Goal: Task Accomplishment & Management: Manage account settings

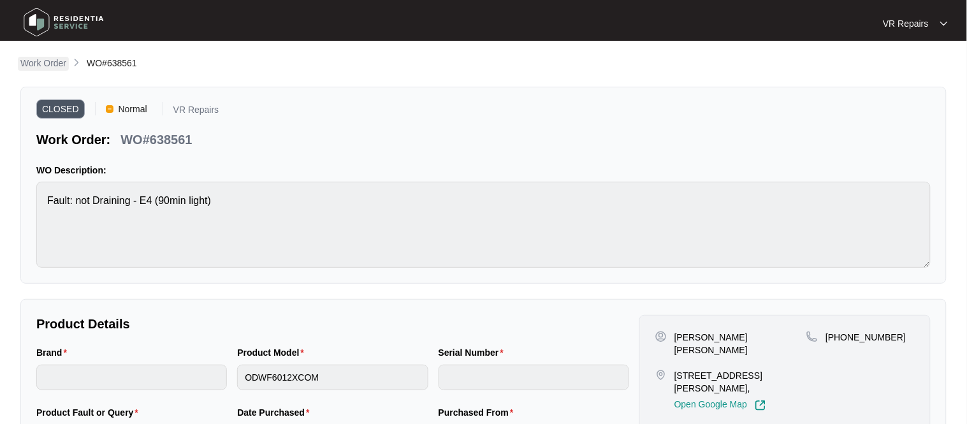
click at [43, 57] on p "Work Order" at bounding box center [43, 63] width 46 height 13
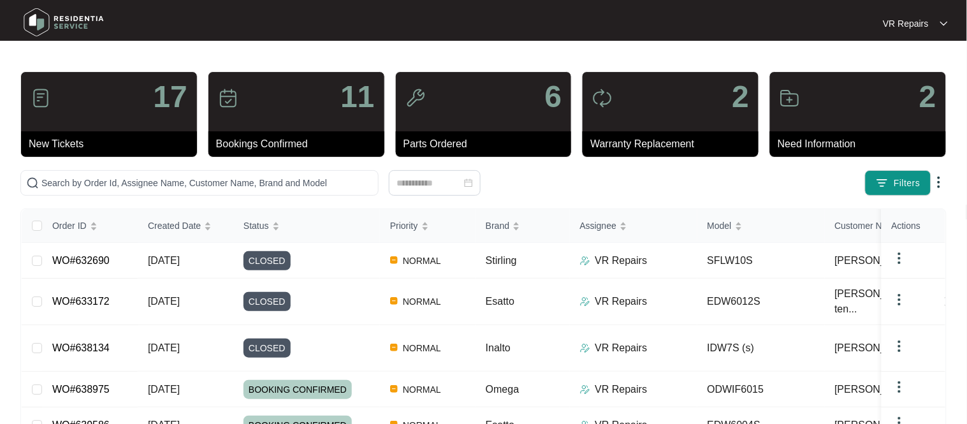
click at [92, 297] on link "WO#633172" at bounding box center [80, 301] width 57 height 11
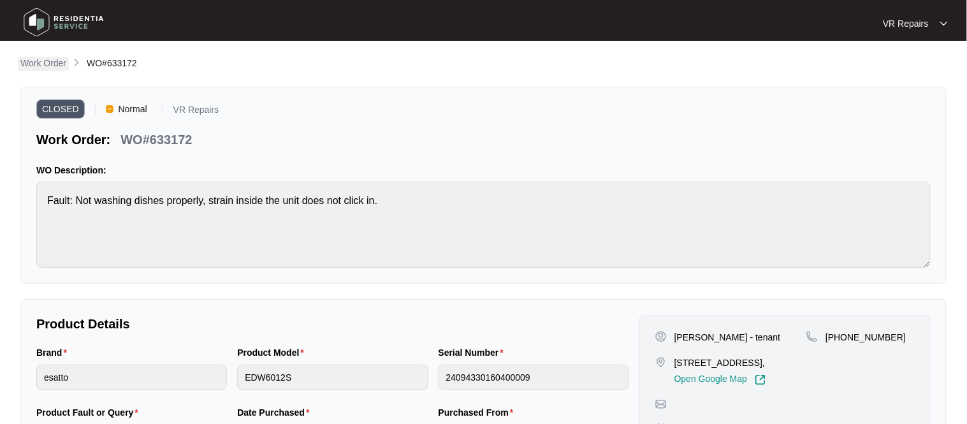
click at [48, 59] on p "Work Order" at bounding box center [43, 63] width 46 height 13
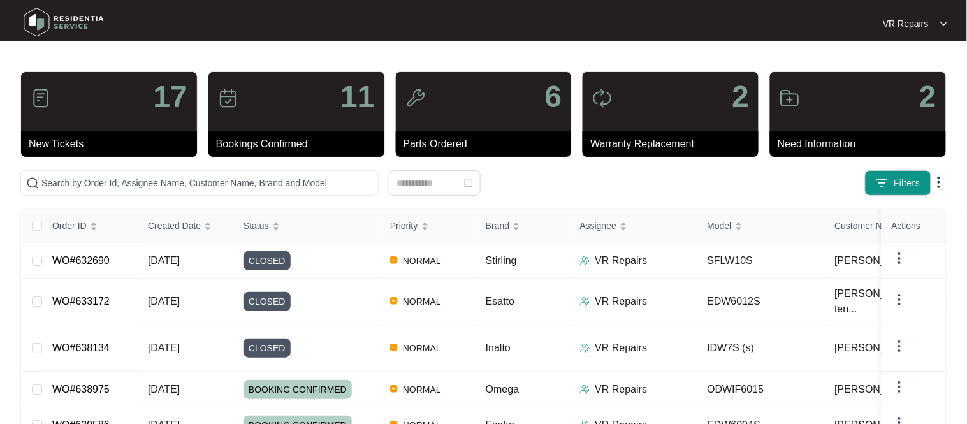
click at [85, 342] on link "WO#638134" at bounding box center [80, 347] width 57 height 11
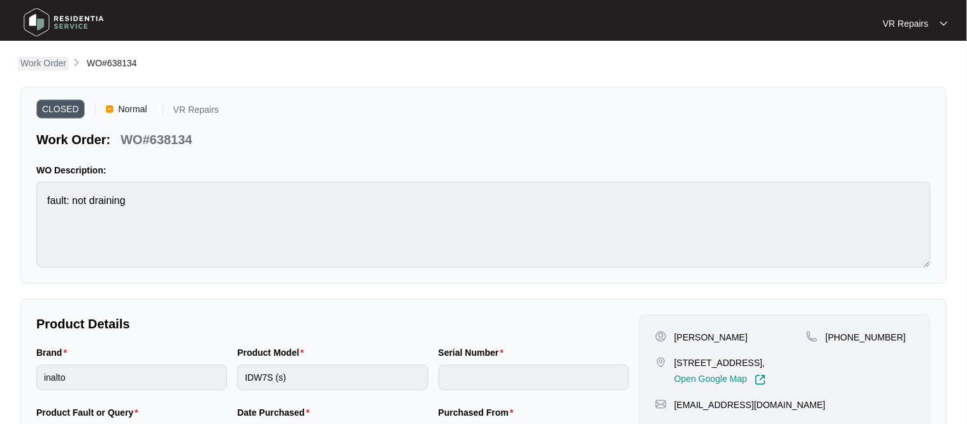
click at [33, 65] on p "Work Order" at bounding box center [43, 63] width 46 height 13
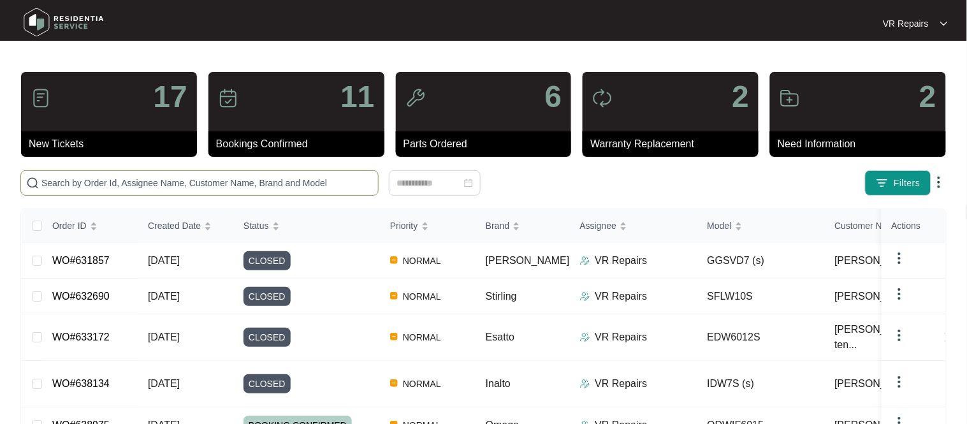
click at [189, 189] on input "text" at bounding box center [207, 183] width 332 height 14
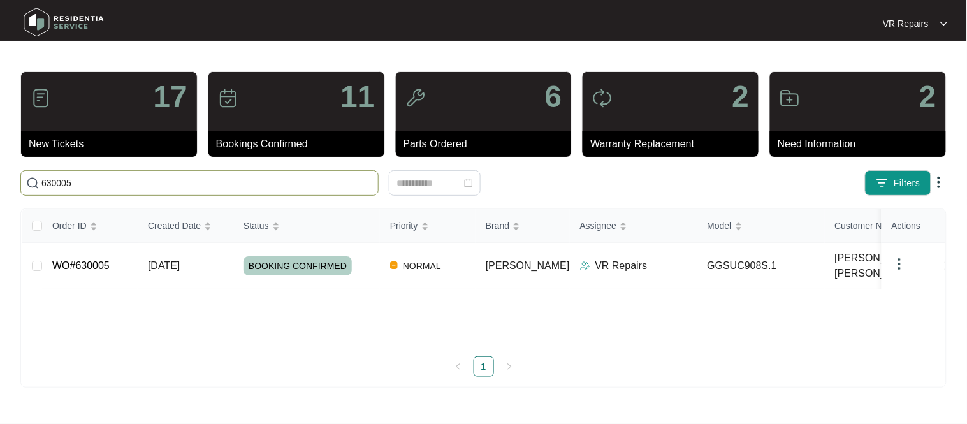
type input "630005"
click at [82, 262] on link "WO#630005" at bounding box center [80, 265] width 57 height 11
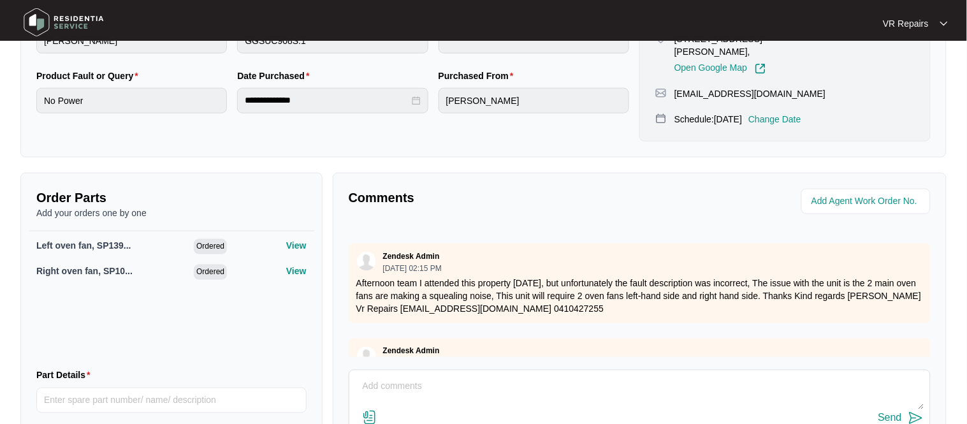
scroll to position [106, 0]
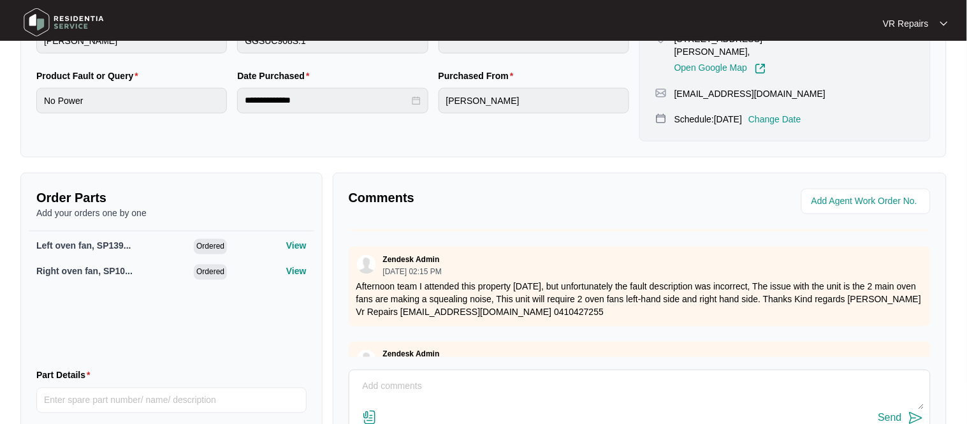
drag, startPoint x: 420, startPoint y: 272, endPoint x: 584, endPoint y: 278, distance: 164.6
click at [584, 281] on p "Afternoon team I attended this property [DATE], but unfortunately the fault des…" at bounding box center [639, 300] width 567 height 38
drag, startPoint x: 420, startPoint y: 272, endPoint x: 511, endPoint y: 280, distance: 91.5
click at [511, 281] on p "Afternoon team I attended this property [DATE], but unfortunately the fault des…" at bounding box center [639, 300] width 567 height 38
drag, startPoint x: 562, startPoint y: 288, endPoint x: 484, endPoint y: 290, distance: 77.8
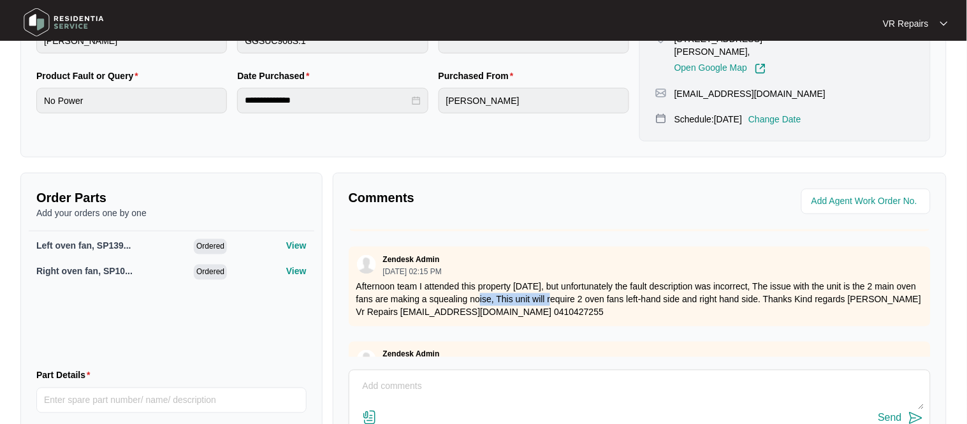
click at [484, 290] on p "Afternoon team I attended this property [DATE], but unfortunately the fault des…" at bounding box center [639, 300] width 567 height 38
click at [593, 286] on p "Afternoon team I attended this property [DATE], but unfortunately the fault des…" at bounding box center [639, 300] width 567 height 38
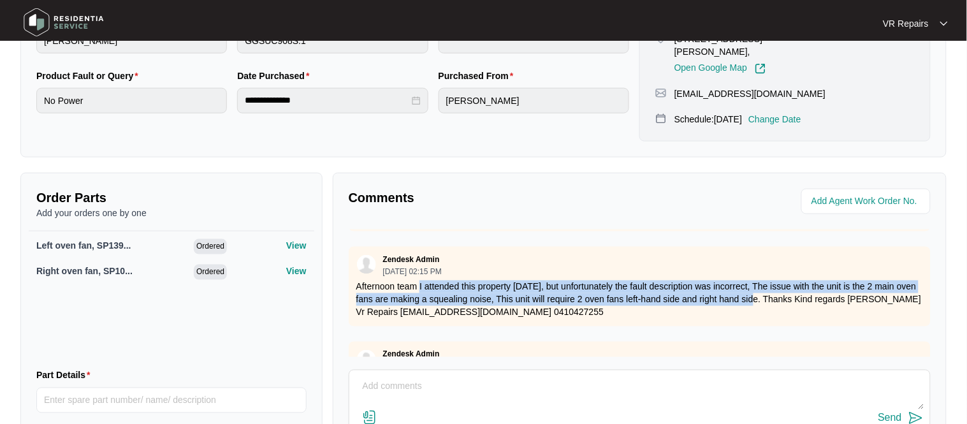
drag, startPoint x: 768, startPoint y: 288, endPoint x: 422, endPoint y: 279, distance: 345.7
click at [422, 281] on p "Afternoon team I attended this property [DATE], but unfortunately the fault des…" at bounding box center [639, 300] width 567 height 38
copy p "I attended this property [DATE], but unfortunately the fault description was in…"
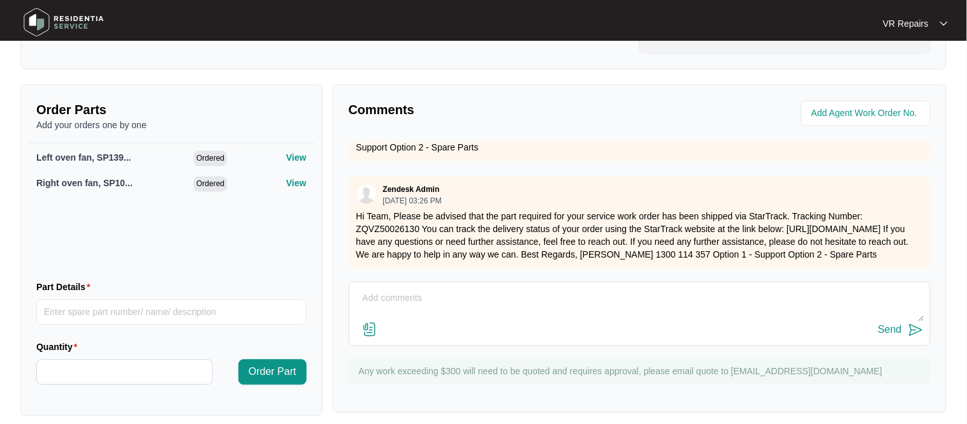
scroll to position [77, 0]
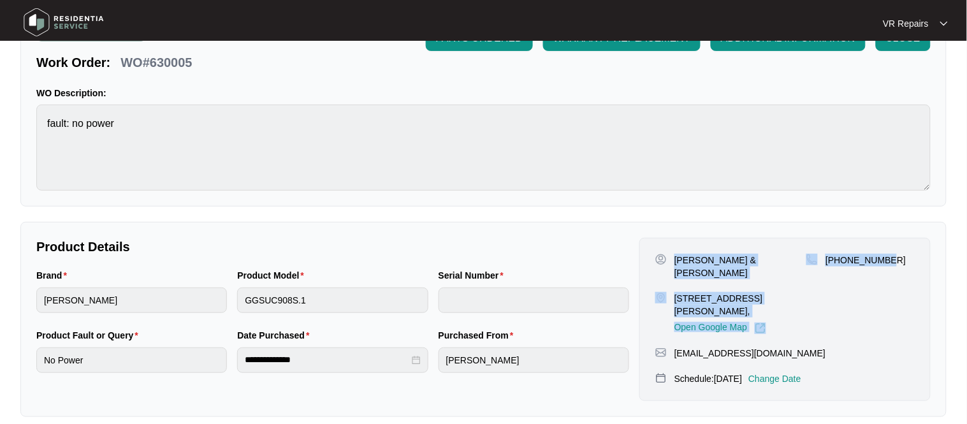
drag, startPoint x: 676, startPoint y: 261, endPoint x: 892, endPoint y: 260, distance: 216.2
click at [892, 260] on div "[PERSON_NAME] & [PERSON_NAME] [STREET_ADDRESS][PERSON_NAME], Open Google Map [P…" at bounding box center [786, 294] width 260 height 80
copy div "[PERSON_NAME] & [PERSON_NAME] [STREET_ADDRESS][PERSON_NAME], Open Google Map [P…"
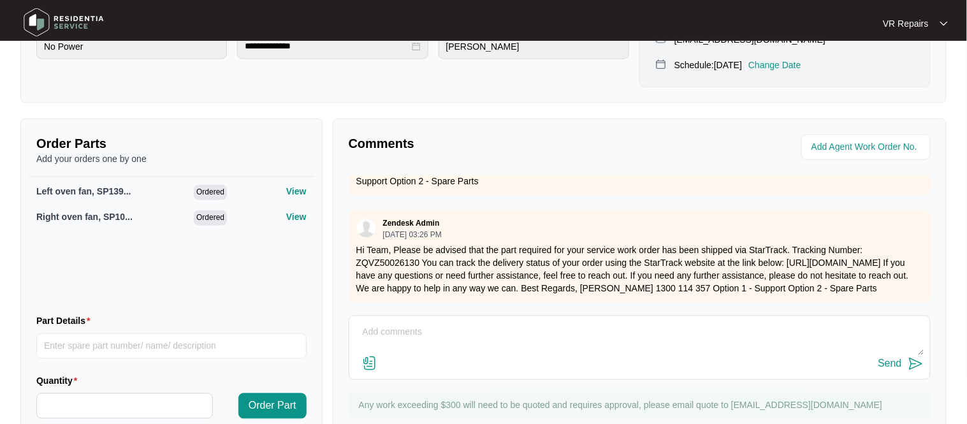
scroll to position [425, 0]
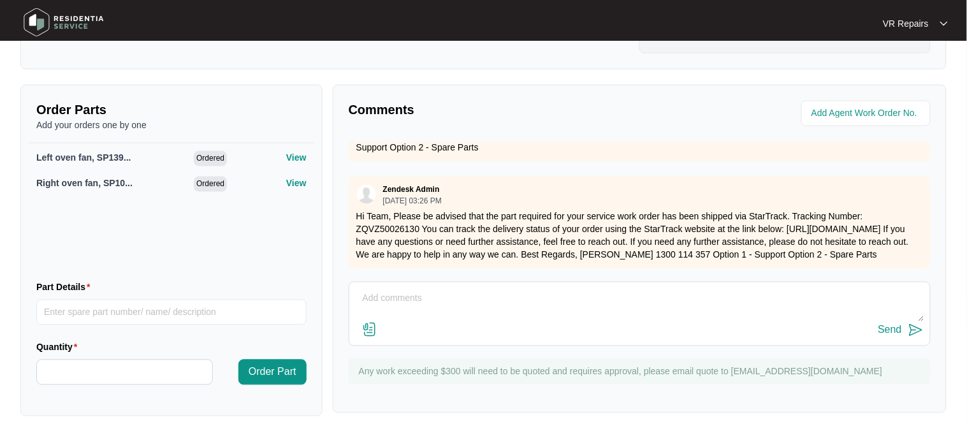
click at [410, 289] on textarea at bounding box center [640, 305] width 568 height 33
type textarea "Replaced faulty fan motors, referred to invoice number 2450"
click at [890, 325] on div "Send" at bounding box center [891, 330] width 24 height 11
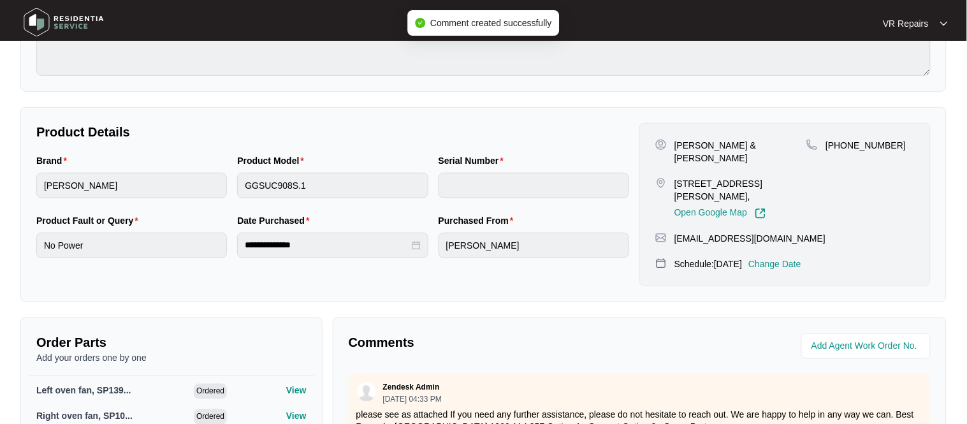
scroll to position [0, 0]
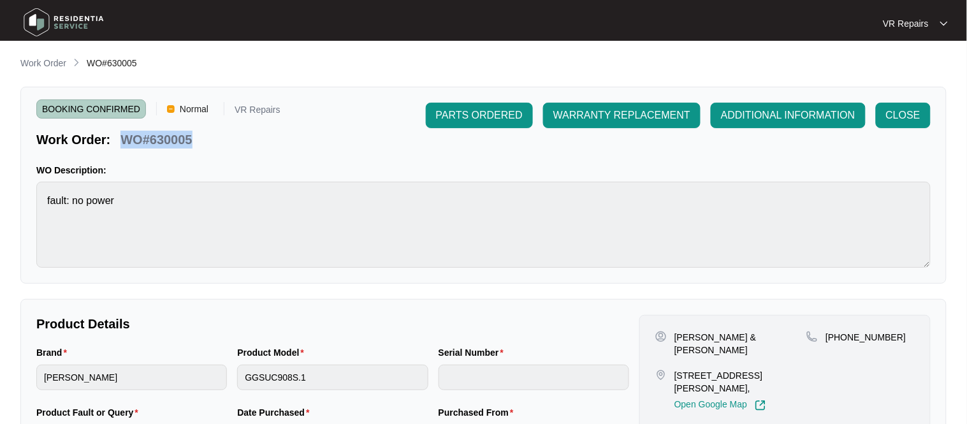
drag, startPoint x: 193, startPoint y: 138, endPoint x: 124, endPoint y: 142, distance: 69.0
click at [124, 142] on div "WO#630005" at bounding box center [156, 137] width 82 height 22
copy p "WO#630005"
click at [896, 119] on span "CLOSE" at bounding box center [903, 115] width 34 height 15
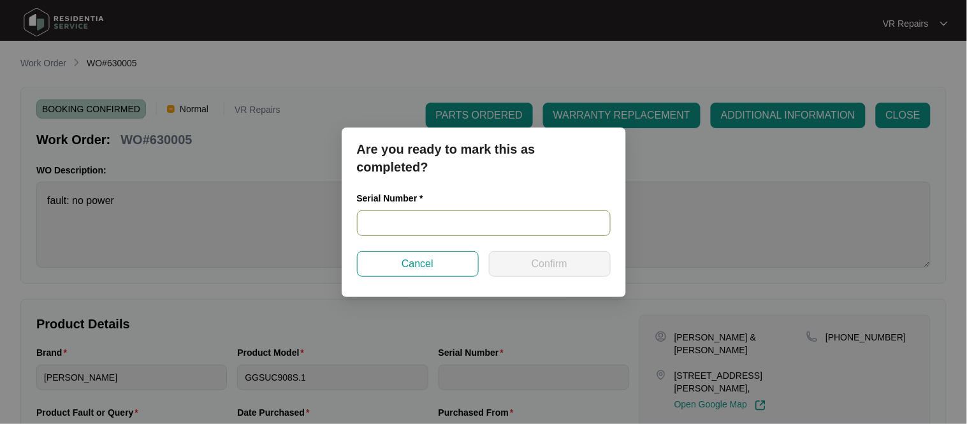
click at [477, 231] on input "text" at bounding box center [484, 223] width 254 height 26
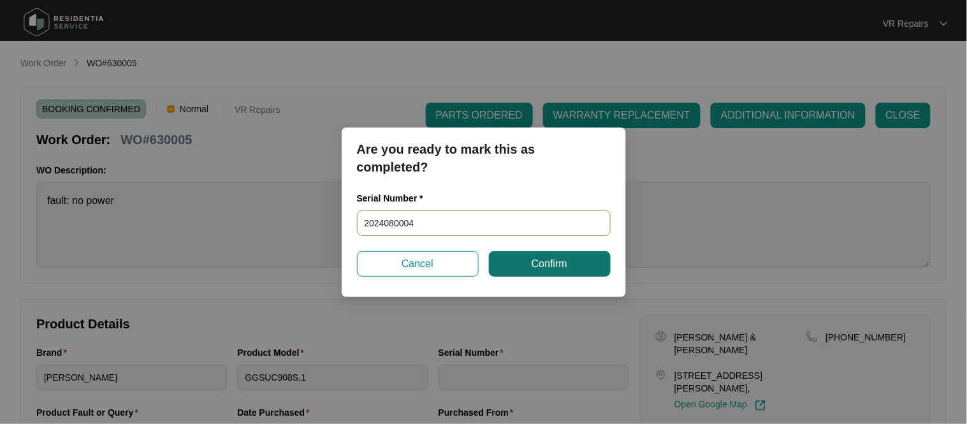
type input "2024080004"
click at [523, 263] on button "Confirm" at bounding box center [550, 264] width 122 height 26
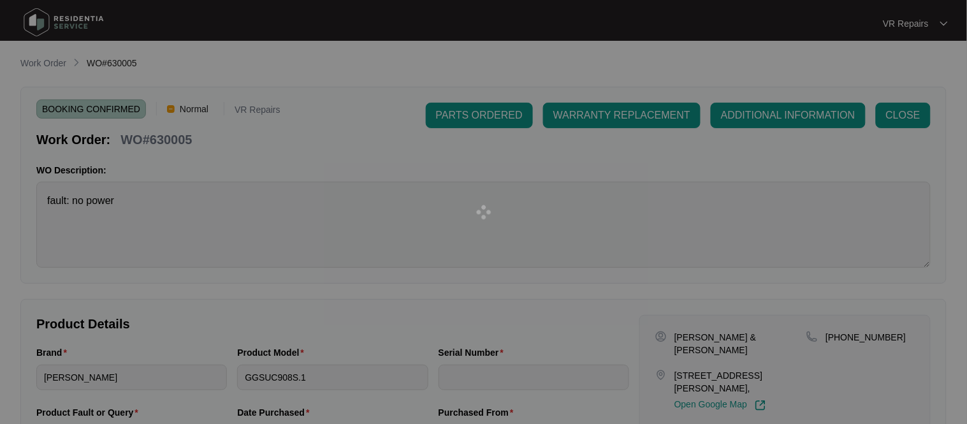
type input "2024080004"
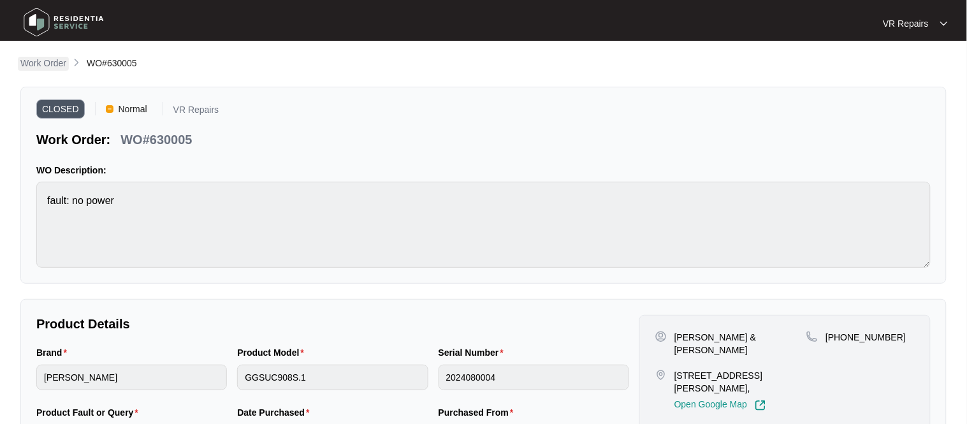
click at [47, 59] on p "Work Order" at bounding box center [43, 63] width 46 height 13
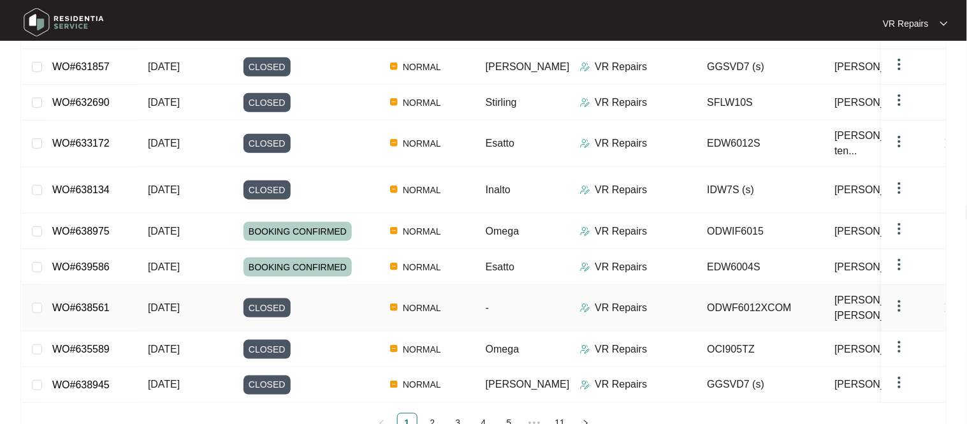
scroll to position [59, 0]
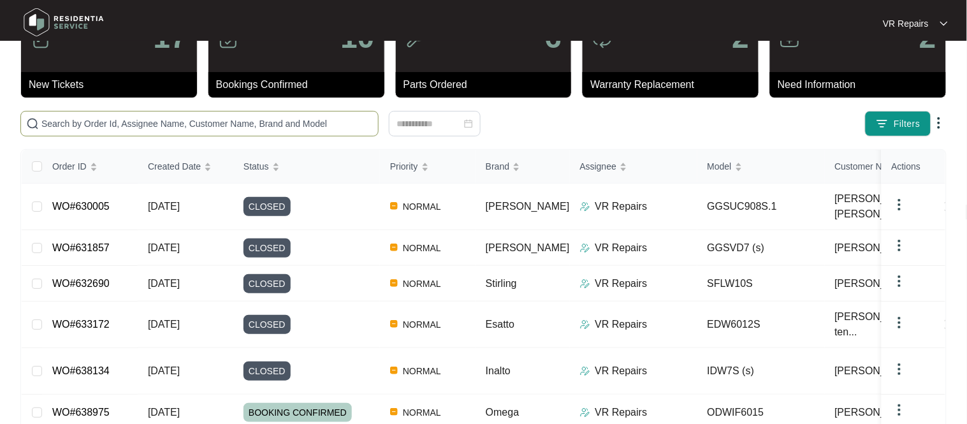
click at [226, 131] on span at bounding box center [199, 124] width 358 height 26
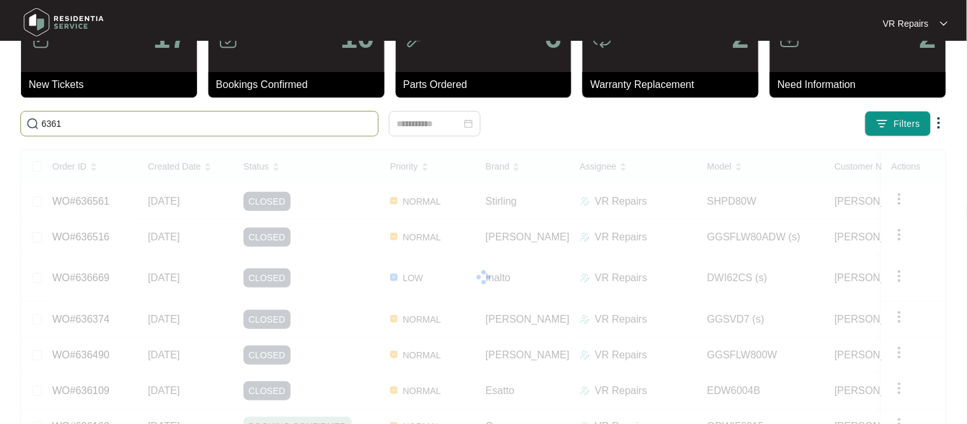
scroll to position [0, 0]
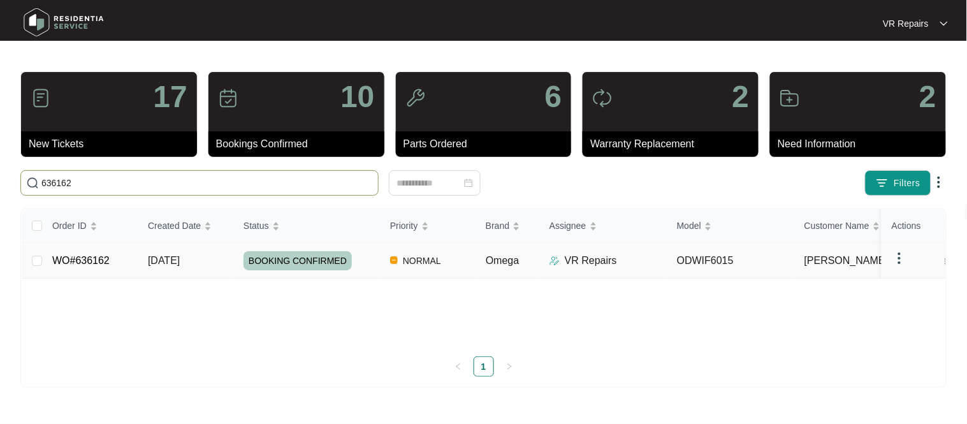
type input "636162"
click at [80, 265] on link "WO#636162" at bounding box center [80, 260] width 57 height 11
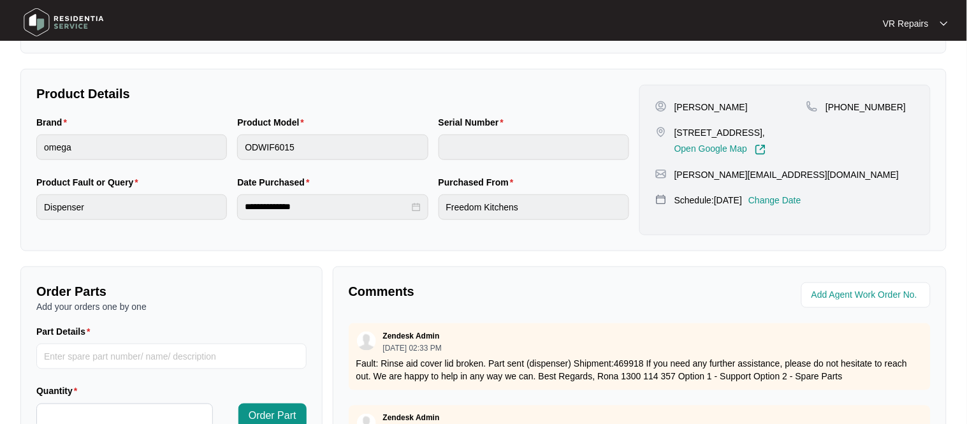
scroll to position [39, 0]
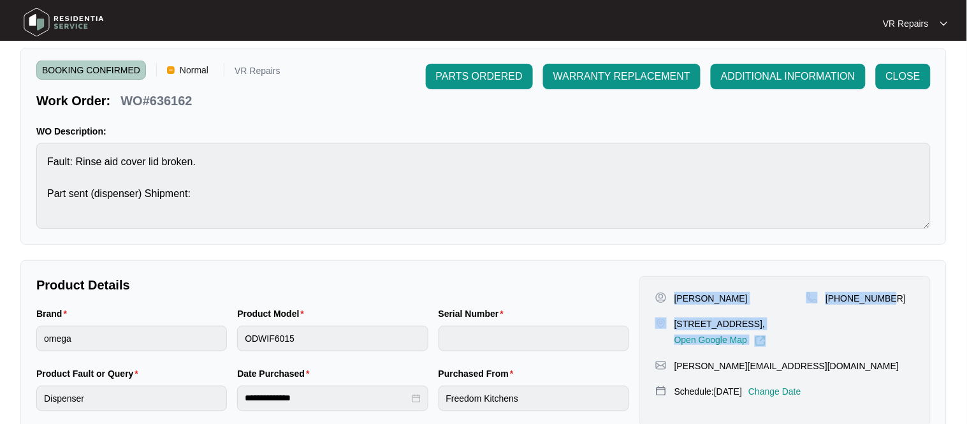
drag, startPoint x: 677, startPoint y: 298, endPoint x: 901, endPoint y: 305, distance: 223.9
click at [902, 305] on div "[PERSON_NAME] [STREET_ADDRESS], Open Google Map [PHONE_NUMBER]" at bounding box center [786, 319] width 260 height 55
copy div "[PERSON_NAME] [STREET_ADDRESS], Open Google Map [PHONE_NUMBER]"
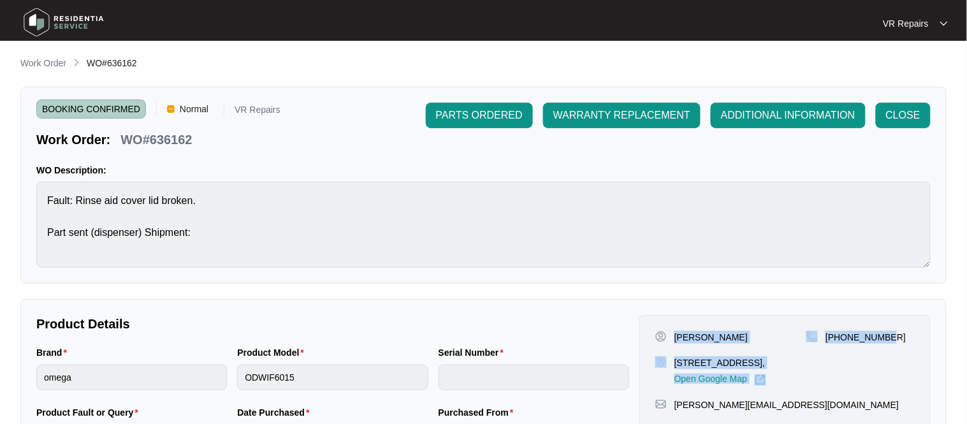
scroll to position [422, 0]
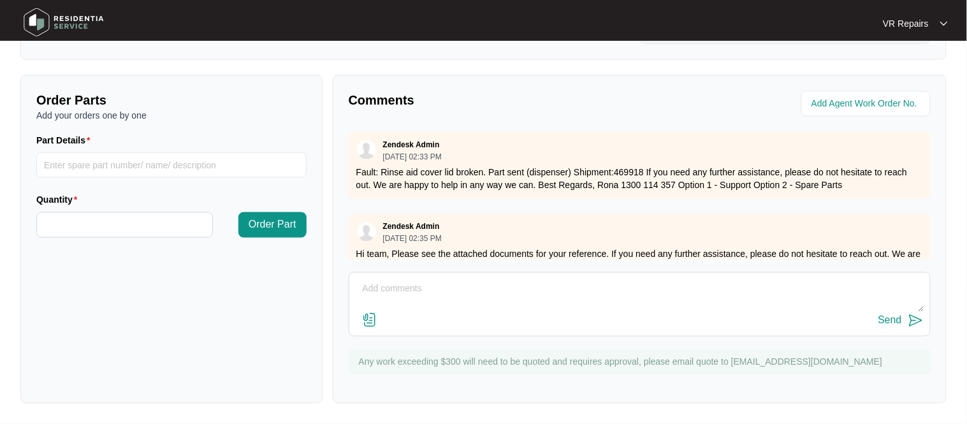
click at [402, 283] on textarea at bounding box center [640, 295] width 568 height 33
type textarea "Replaced faulty dispenser, referred to invoice number 2451"
click at [892, 321] on div "Send" at bounding box center [891, 320] width 24 height 11
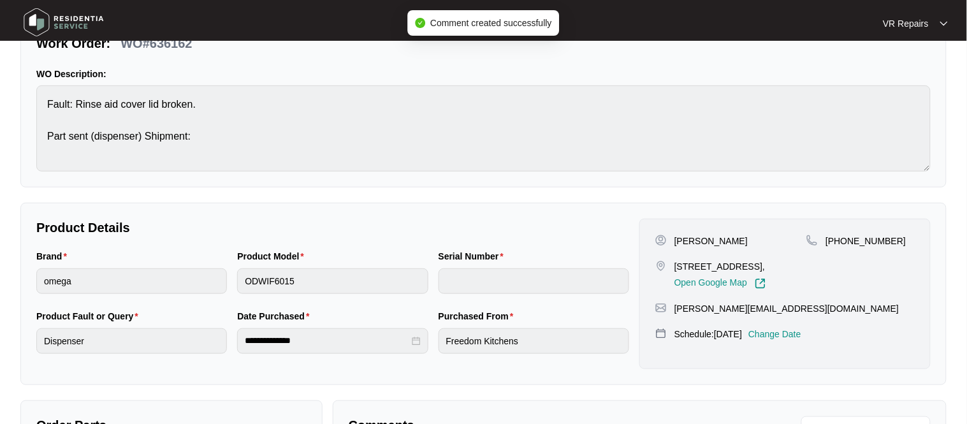
scroll to position [0, 0]
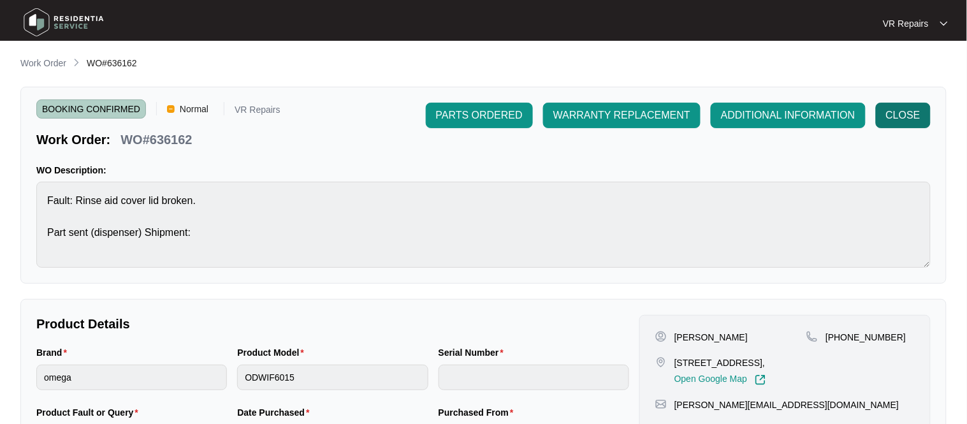
click at [909, 119] on span "CLOSE" at bounding box center [903, 115] width 34 height 15
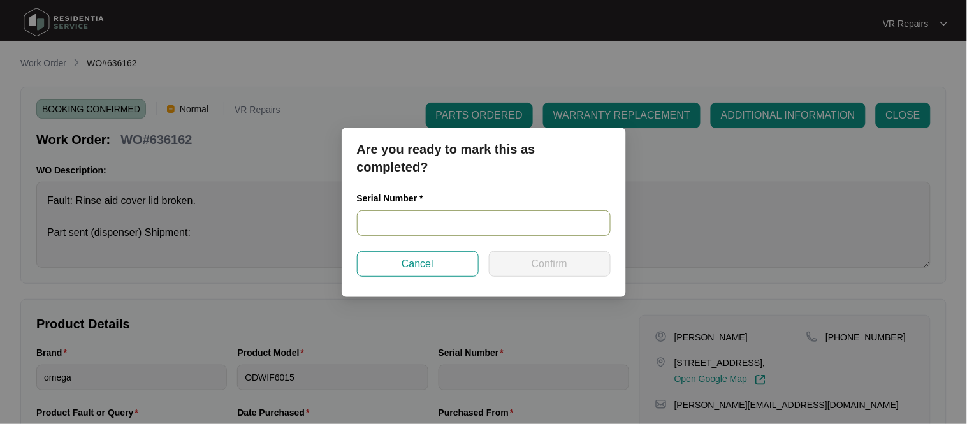
paste input "24063606030100095"
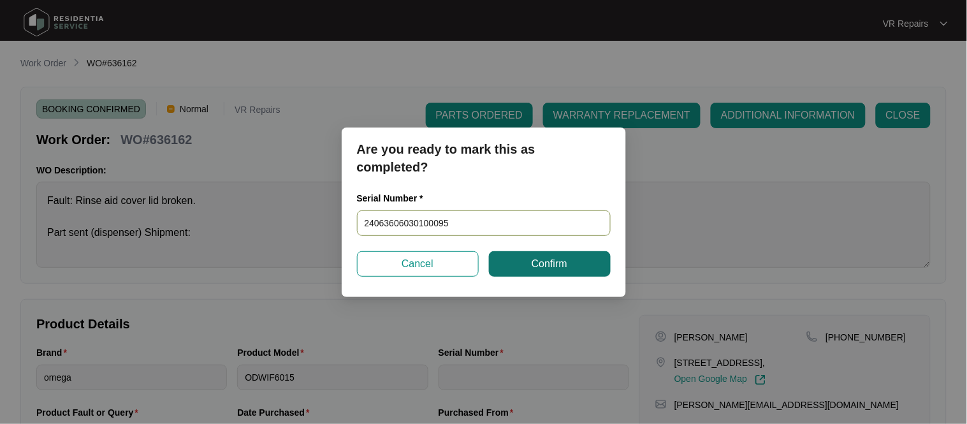
type input "24063606030100095"
click at [531, 266] on button "Confirm" at bounding box center [550, 264] width 122 height 26
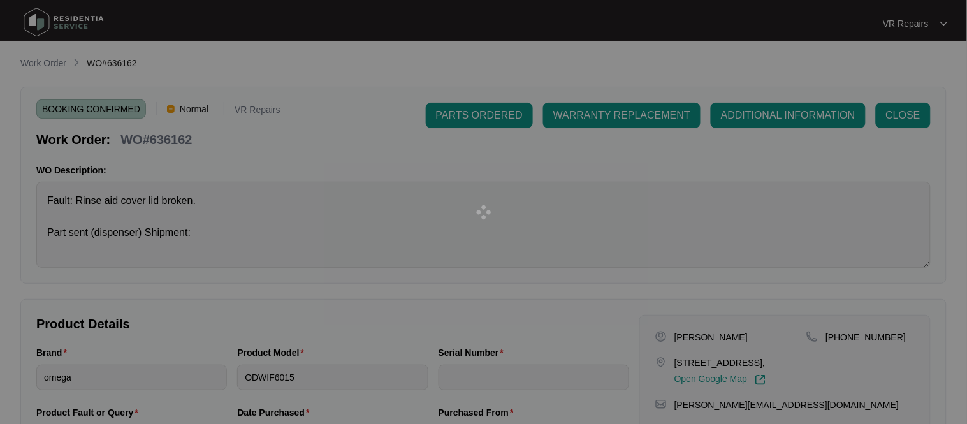
type input "24063606030100095"
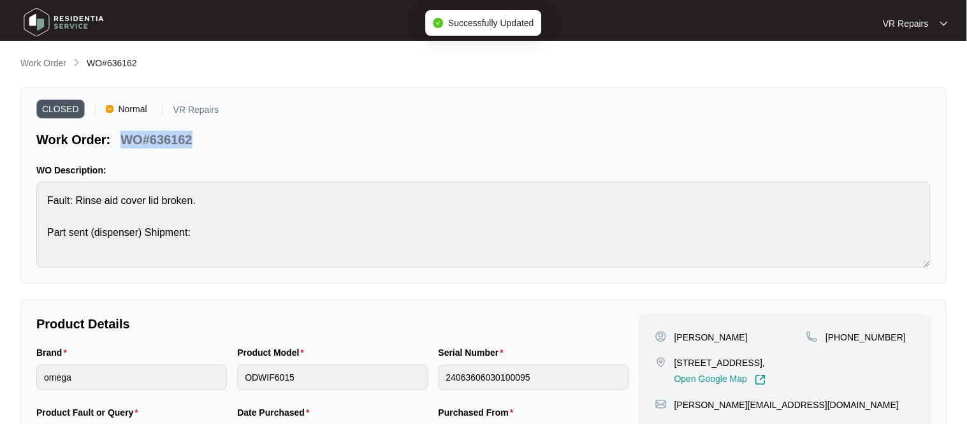
drag, startPoint x: 192, startPoint y: 140, endPoint x: 124, endPoint y: 140, distance: 68.2
click at [124, 140] on p "WO#636162" at bounding box center [156, 140] width 71 height 18
copy p "WO#636162"
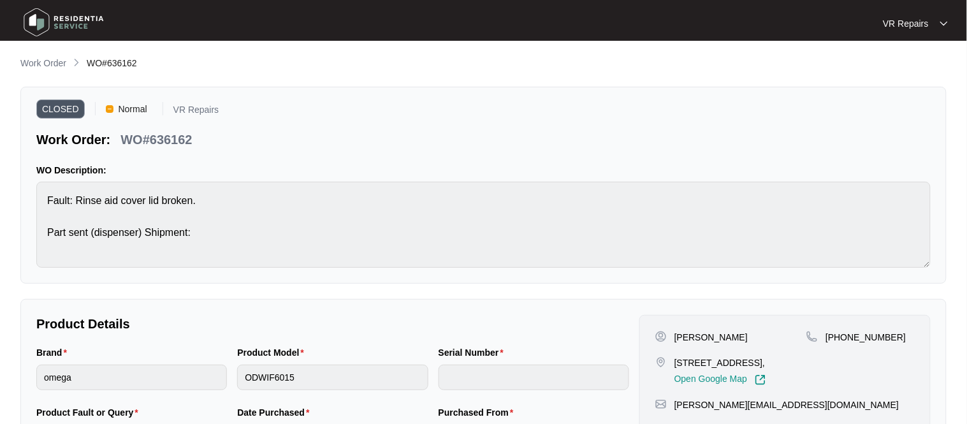
click at [38, 70] on li "Work Order" at bounding box center [43, 63] width 46 height 15
click at [43, 67] on p "Work Order" at bounding box center [43, 63] width 46 height 13
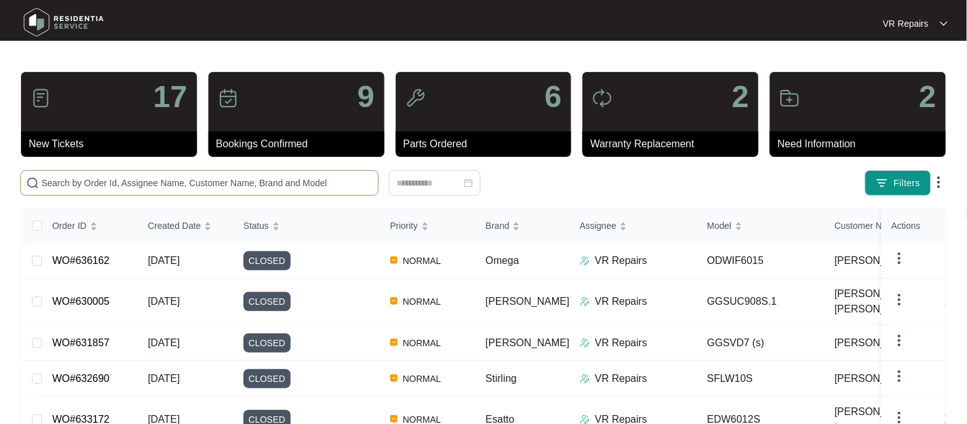
click at [131, 177] on input "text" at bounding box center [207, 183] width 332 height 14
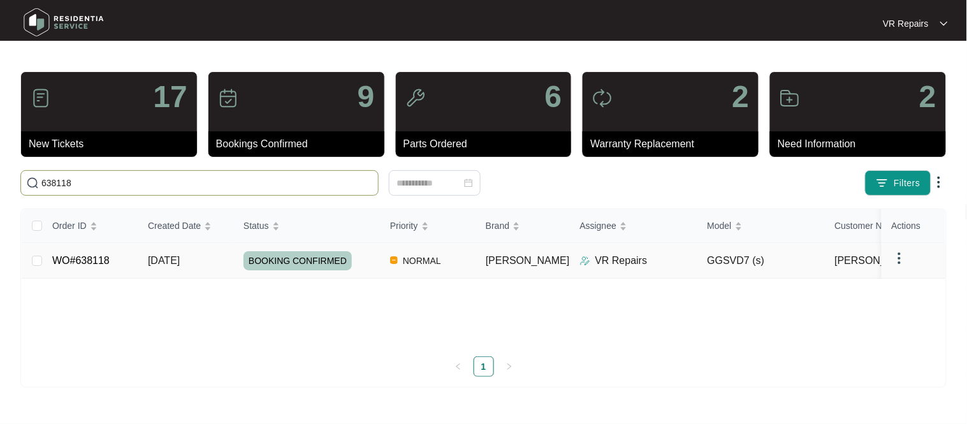
type input "638118"
click at [77, 261] on link "WO#638118" at bounding box center [80, 260] width 57 height 11
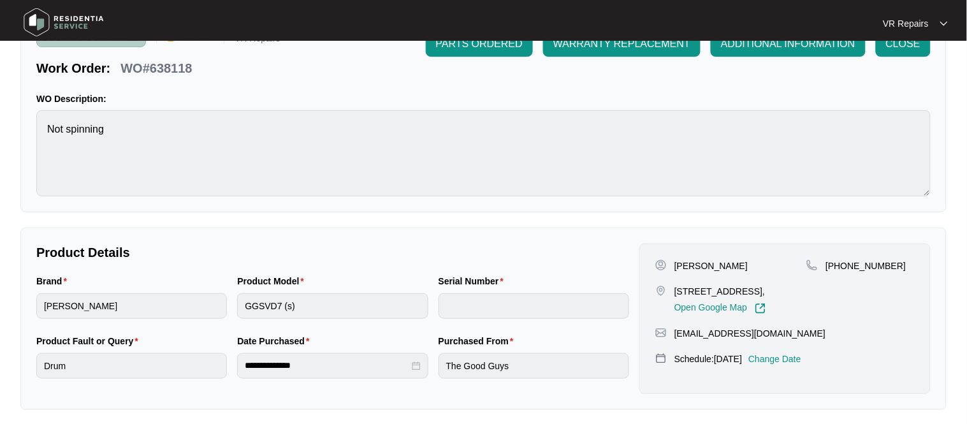
scroll to position [109, 0]
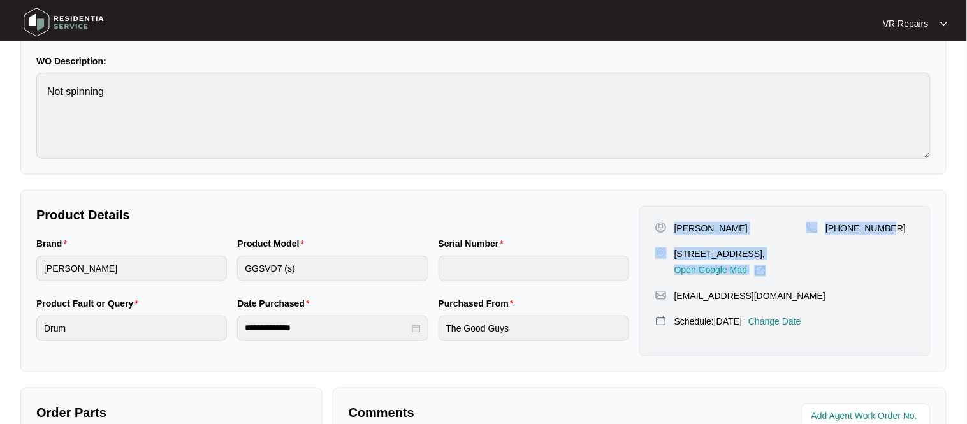
drag, startPoint x: 675, startPoint y: 229, endPoint x: 895, endPoint y: 229, distance: 220.6
click at [895, 229] on div "[PERSON_NAME] [STREET_ADDRESS], Open Google Map [PHONE_NUMBER]" at bounding box center [786, 249] width 260 height 55
copy div "[PERSON_NAME] [STREET_ADDRESS], Open Google Map [PHONE_NUMBER]"
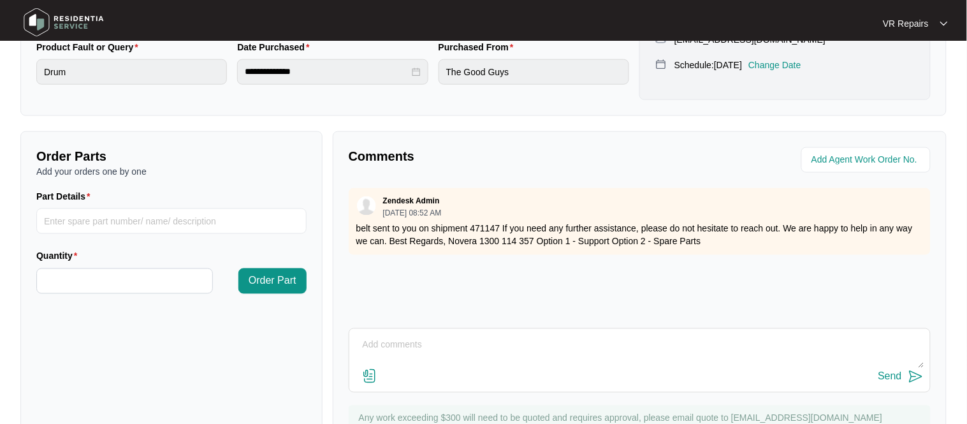
scroll to position [422, 0]
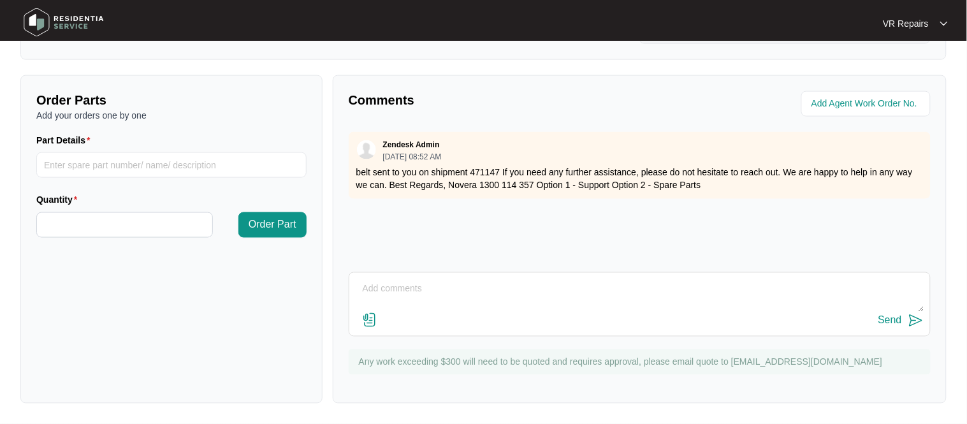
click at [386, 291] on textarea at bounding box center [640, 295] width 568 height 33
click at [456, 289] on textarea "Replaced broken belt, referred to invoice number 2452" at bounding box center [640, 295] width 568 height 33
type textarea "Replaced broken belt, referred to invoice number 2452"
click at [750, 221] on div "Zendesk Admin [DATE] 08:52 AM belt sent to you on shipment 471147 If you need a…" at bounding box center [640, 196] width 582 height 128
click at [902, 319] on button "Send" at bounding box center [901, 320] width 45 height 17
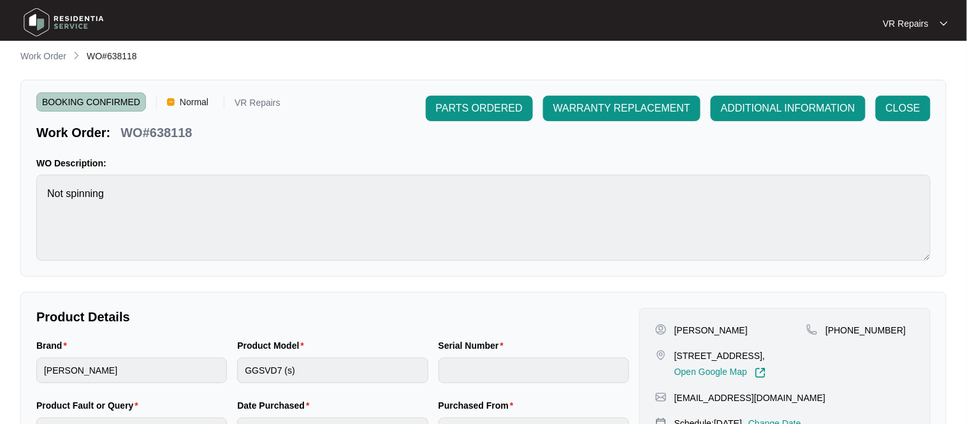
scroll to position [6, 0]
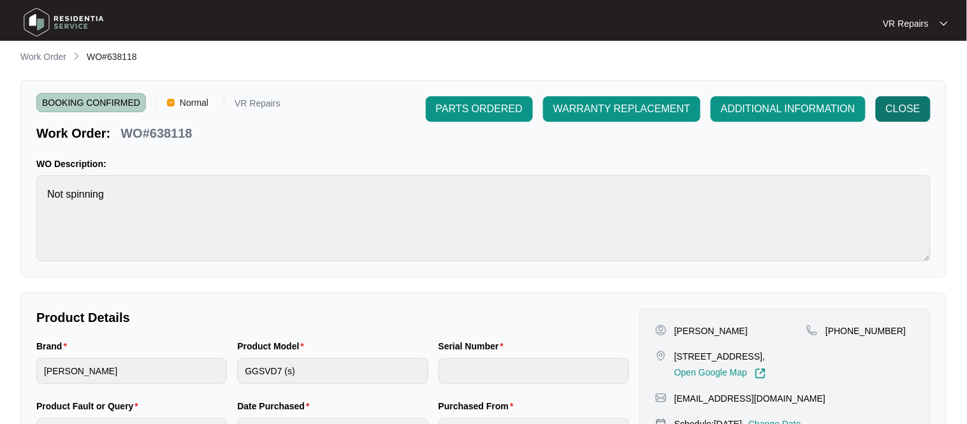
click at [907, 105] on span "CLOSE" at bounding box center [903, 108] width 34 height 15
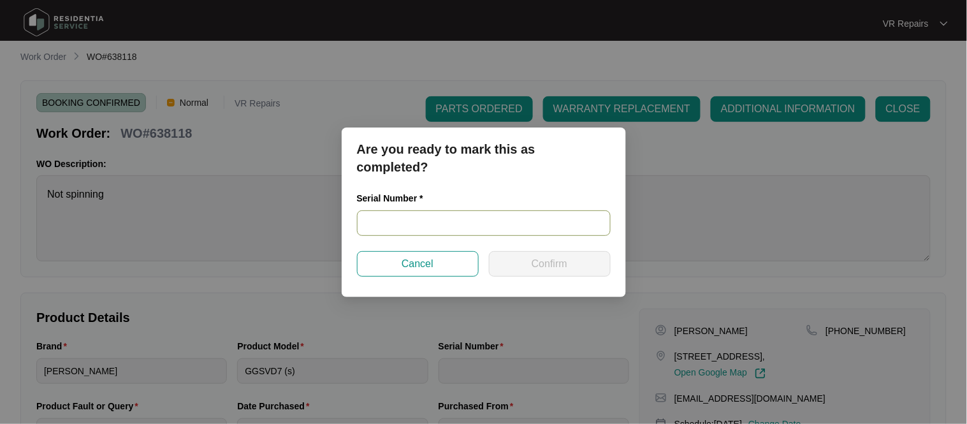
click at [407, 221] on input "text" at bounding box center [484, 223] width 254 height 26
paste input "54101201401A2085L00150"
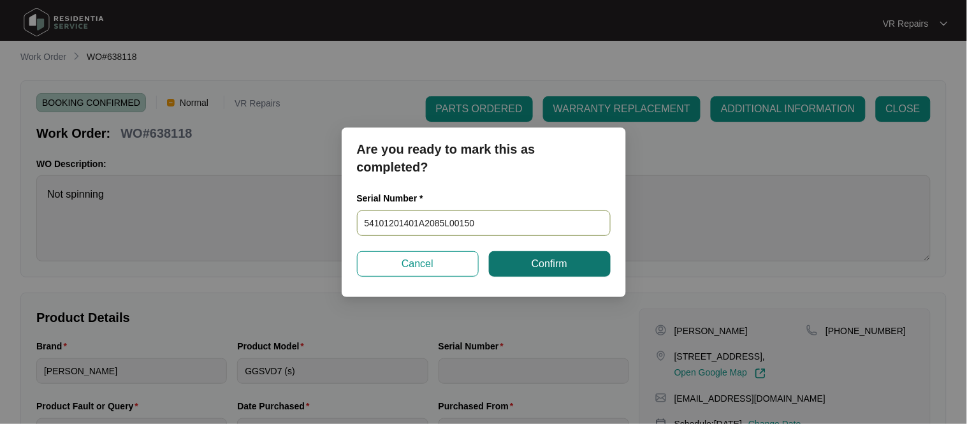
type input "54101201401A2085L00150"
click at [513, 263] on button "Confirm" at bounding box center [550, 264] width 122 height 26
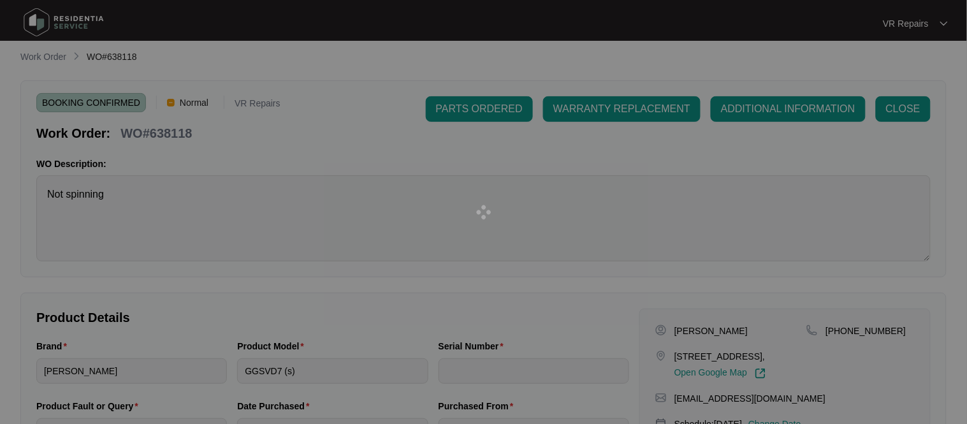
type input "54101201401A2085L00150"
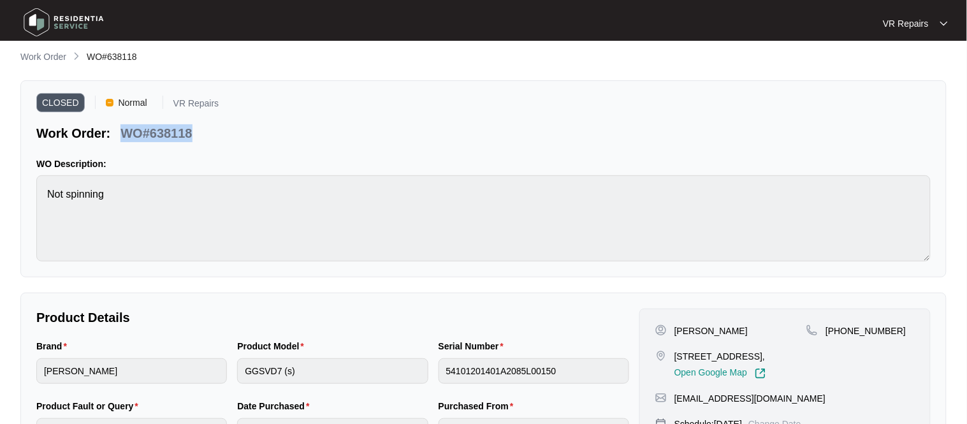
drag, startPoint x: 193, startPoint y: 132, endPoint x: 125, endPoint y: 135, distance: 68.3
click at [125, 135] on div "WO#638118" at bounding box center [156, 131] width 82 height 22
copy p "WO#638118"
click at [31, 55] on p "Work Order" at bounding box center [43, 56] width 46 height 13
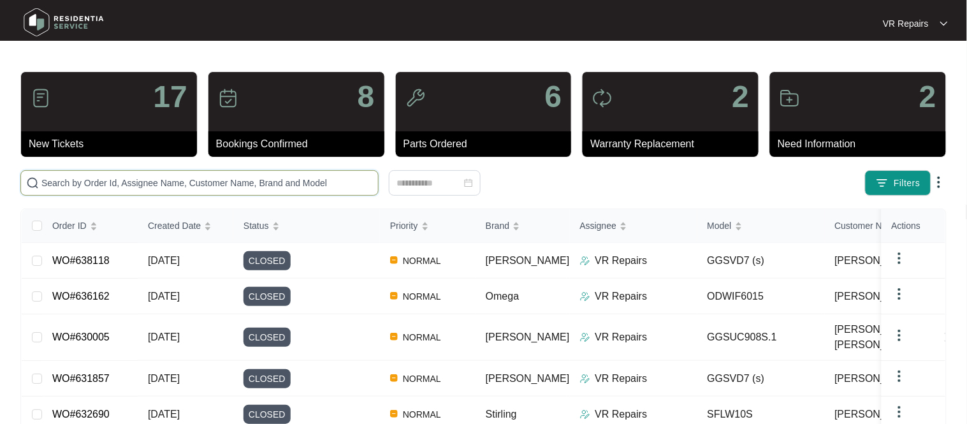
click at [161, 186] on input "text" at bounding box center [207, 183] width 332 height 14
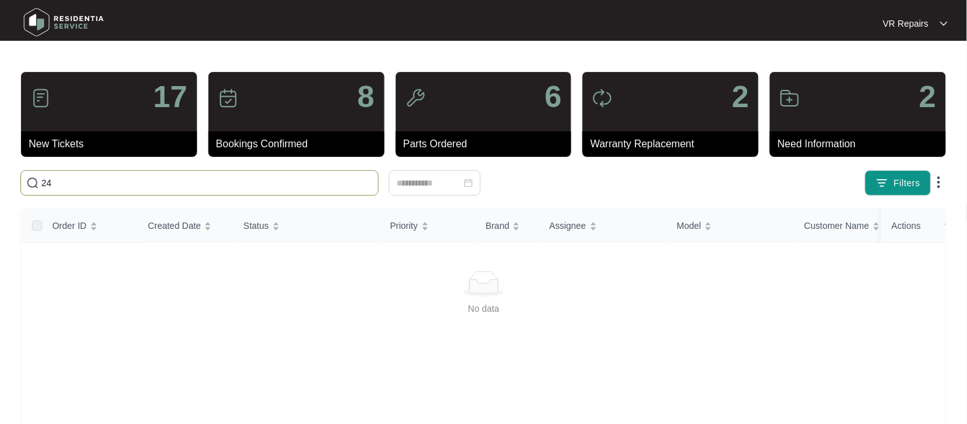
type input "2"
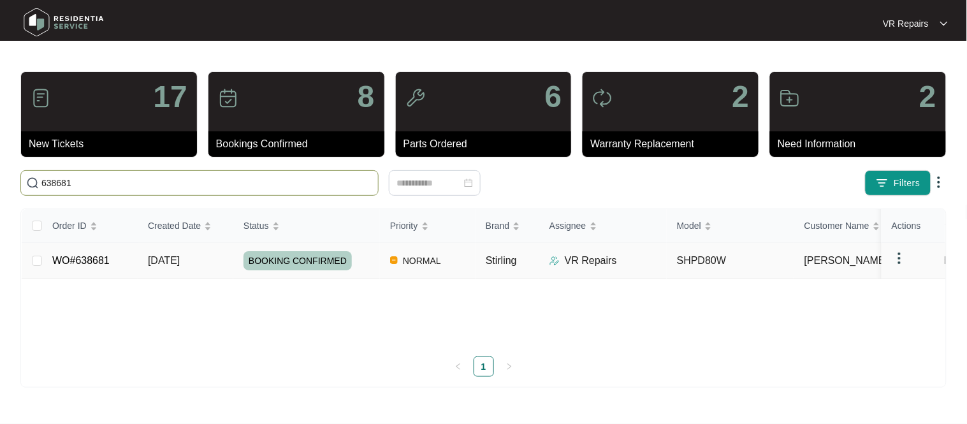
type input "638681"
click at [66, 255] on link "WO#638681" at bounding box center [80, 260] width 57 height 11
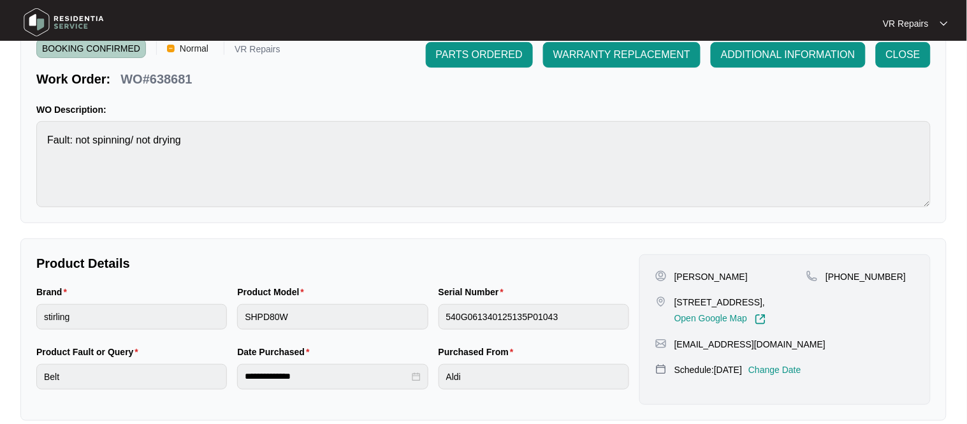
scroll to position [70, 0]
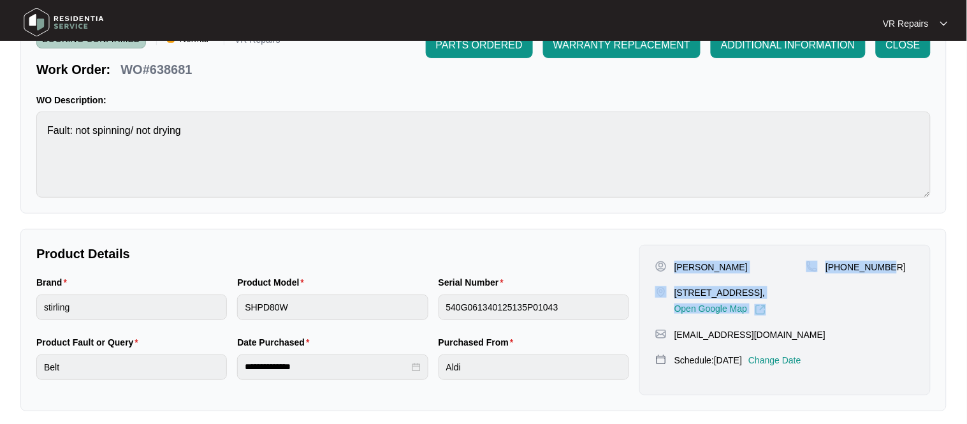
drag, startPoint x: 673, startPoint y: 266, endPoint x: 913, endPoint y: 261, distance: 239.2
click at [913, 261] on div "[PERSON_NAME] [STREET_ADDRESS], Open Google Map [PHONE_NUMBER]" at bounding box center [786, 288] width 260 height 55
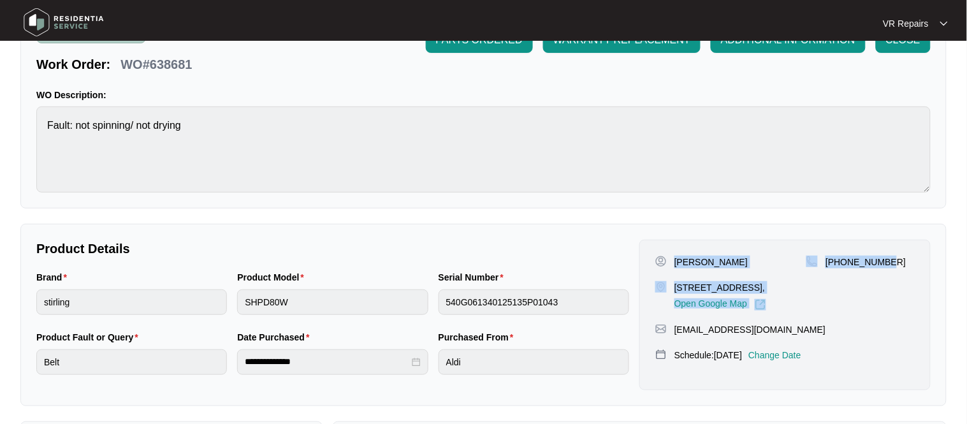
scroll to position [77, 0]
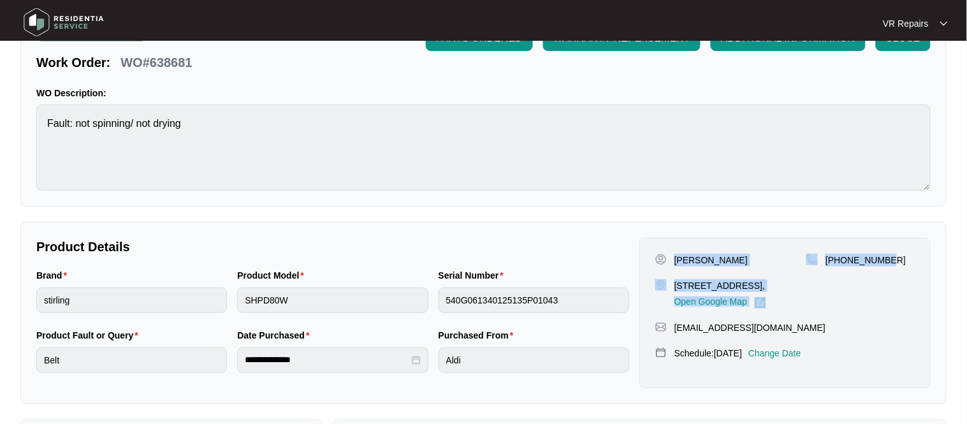
copy div "[PERSON_NAME] [STREET_ADDRESS], Open Google Map [PHONE_NUMBER]"
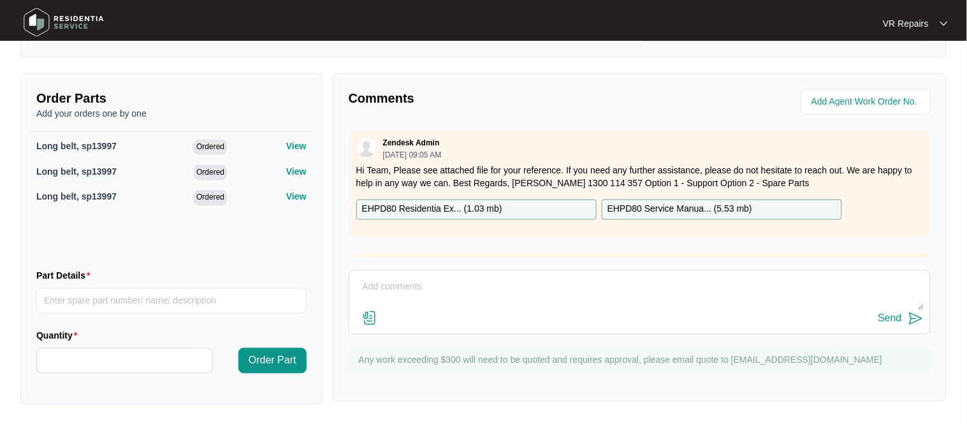
scroll to position [425, 0]
click at [411, 281] on textarea at bounding box center [640, 292] width 568 height 33
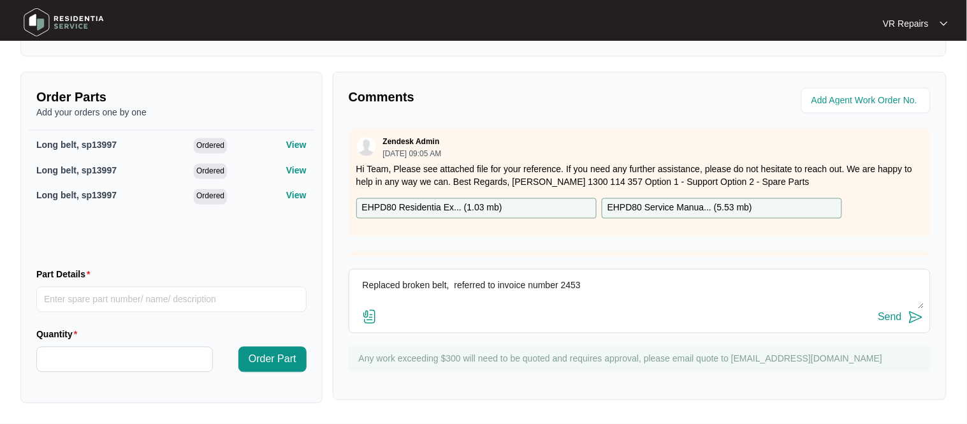
type textarea "Replaced broken belt, referred to invoice number 2453"
click at [896, 317] on div "Send" at bounding box center [891, 317] width 24 height 11
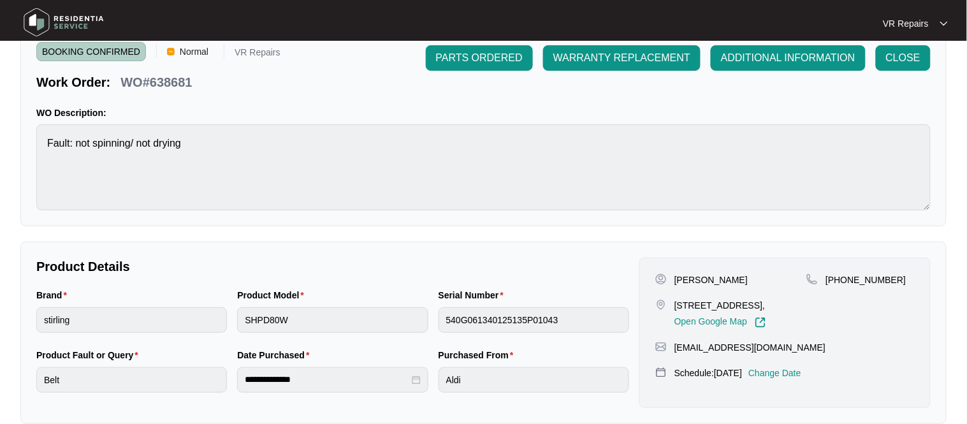
scroll to position [0, 0]
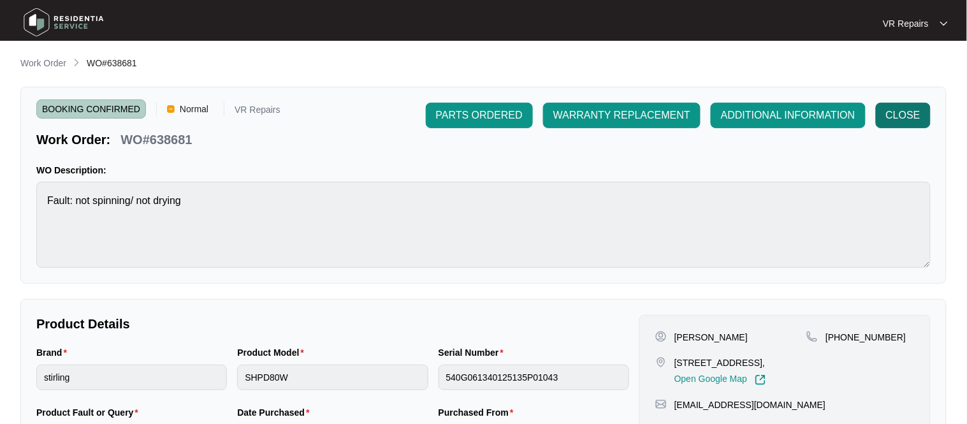
click at [896, 117] on span "CLOSE" at bounding box center [903, 115] width 34 height 15
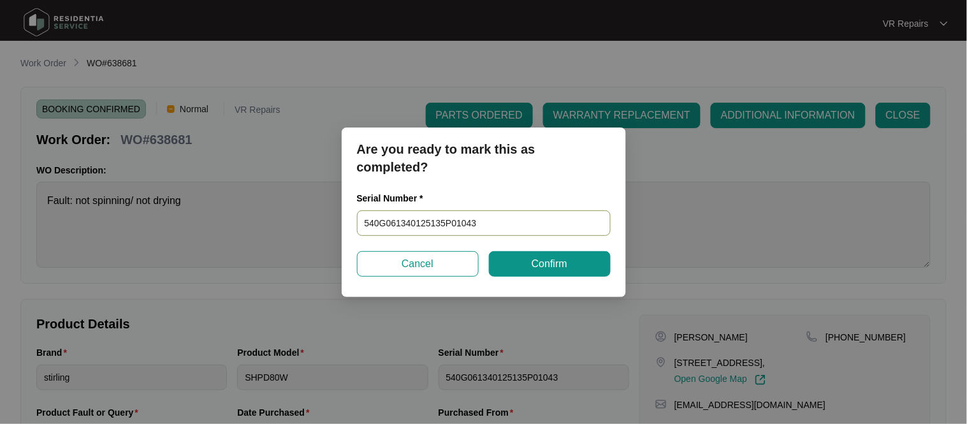
drag, startPoint x: 487, startPoint y: 225, endPoint x: 361, endPoint y: 230, distance: 125.7
click at [361, 230] on input "540G061340125135P01043" at bounding box center [484, 223] width 254 height 26
paste input "340F634640123025S00090"
type input "340F634640123025S00090"
click at [558, 265] on span "Confirm" at bounding box center [550, 263] width 36 height 15
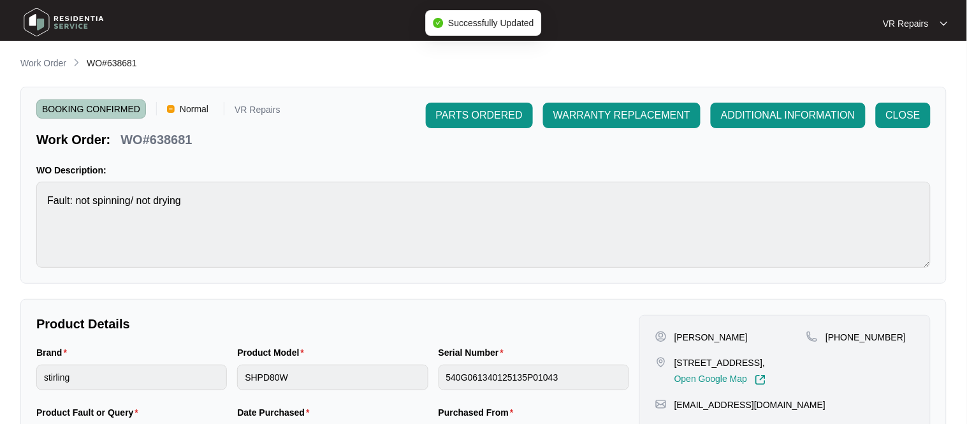
type input "340F634640123025S00090"
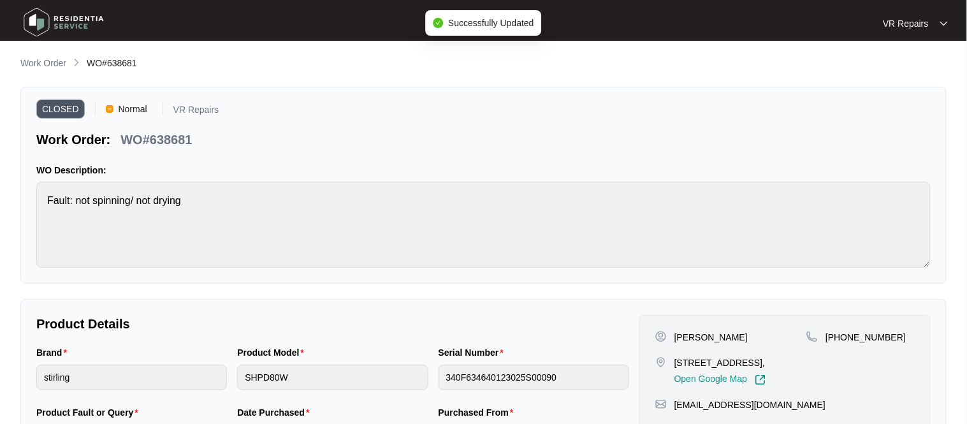
click at [190, 140] on p "WO#638681" at bounding box center [156, 140] width 71 height 18
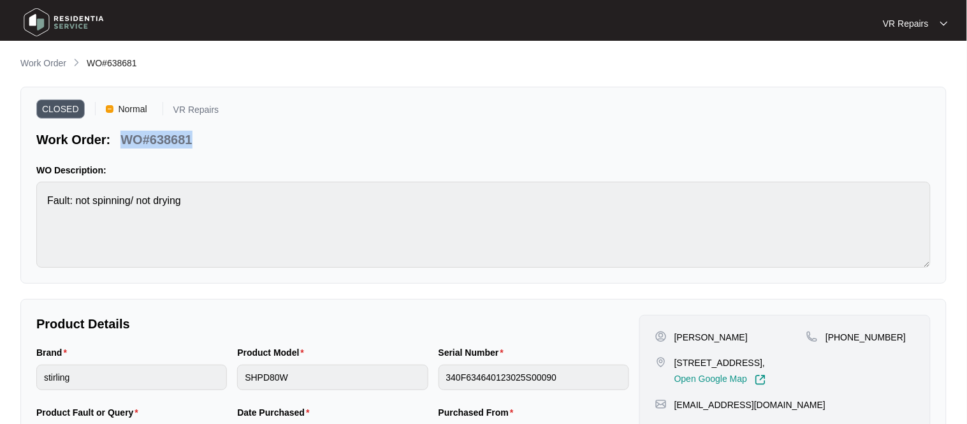
drag, startPoint x: 193, startPoint y: 140, endPoint x: 122, endPoint y: 140, distance: 70.8
click at [122, 140] on div "WO#638681" at bounding box center [156, 137] width 82 height 22
copy p "WO#638681"
